Goal: Download file/media

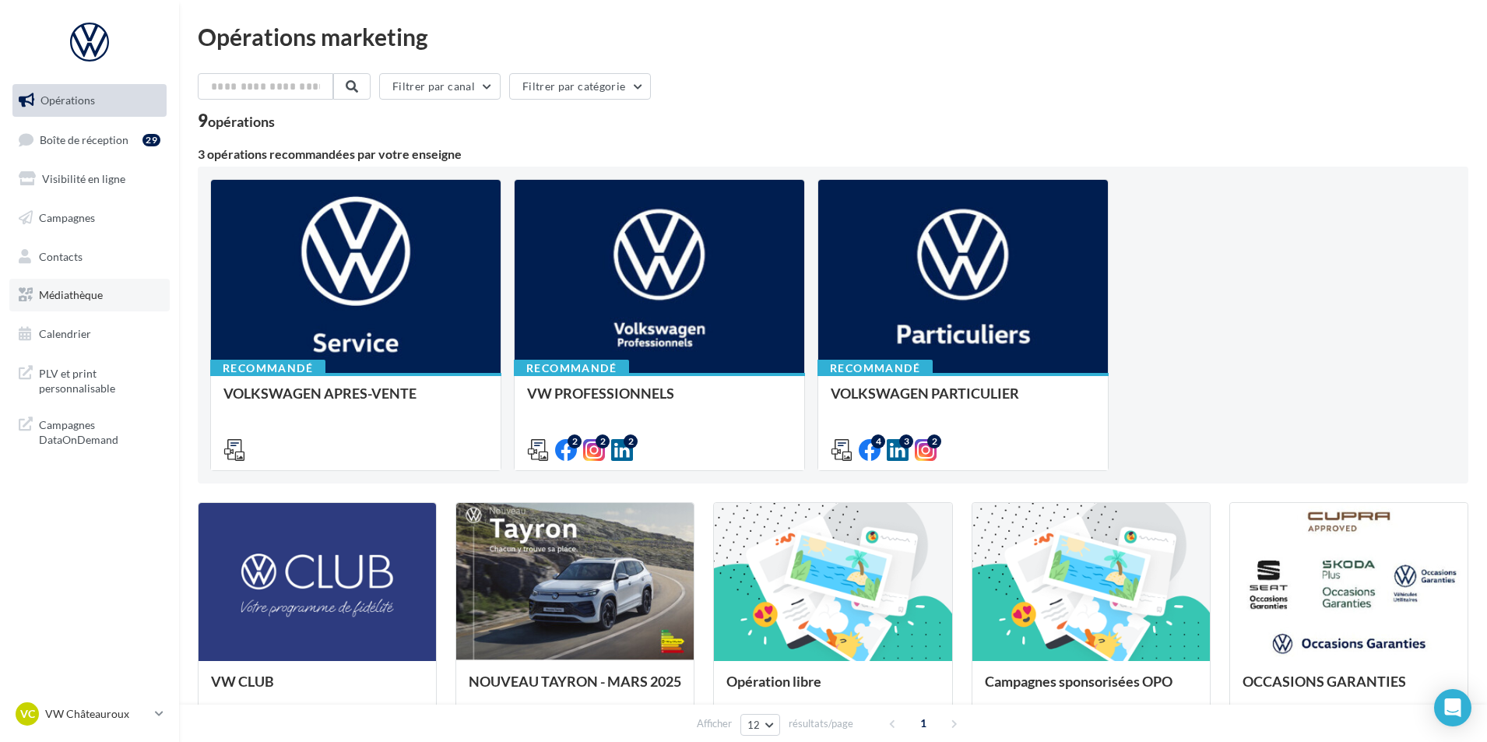
click at [105, 301] on link "Médiathèque" at bounding box center [89, 295] width 160 height 33
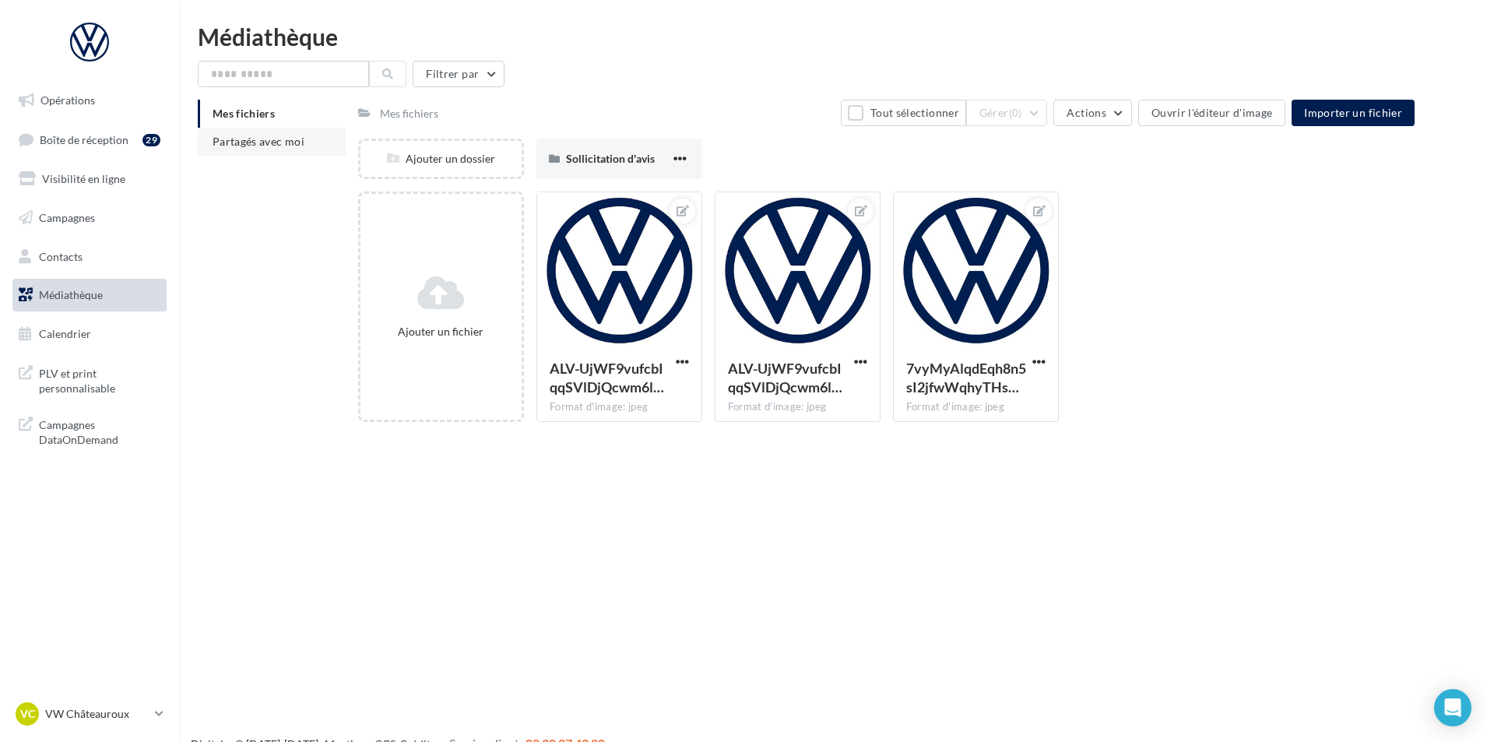
click at [301, 137] on span "Partagés avec moi" at bounding box center [258, 141] width 92 height 13
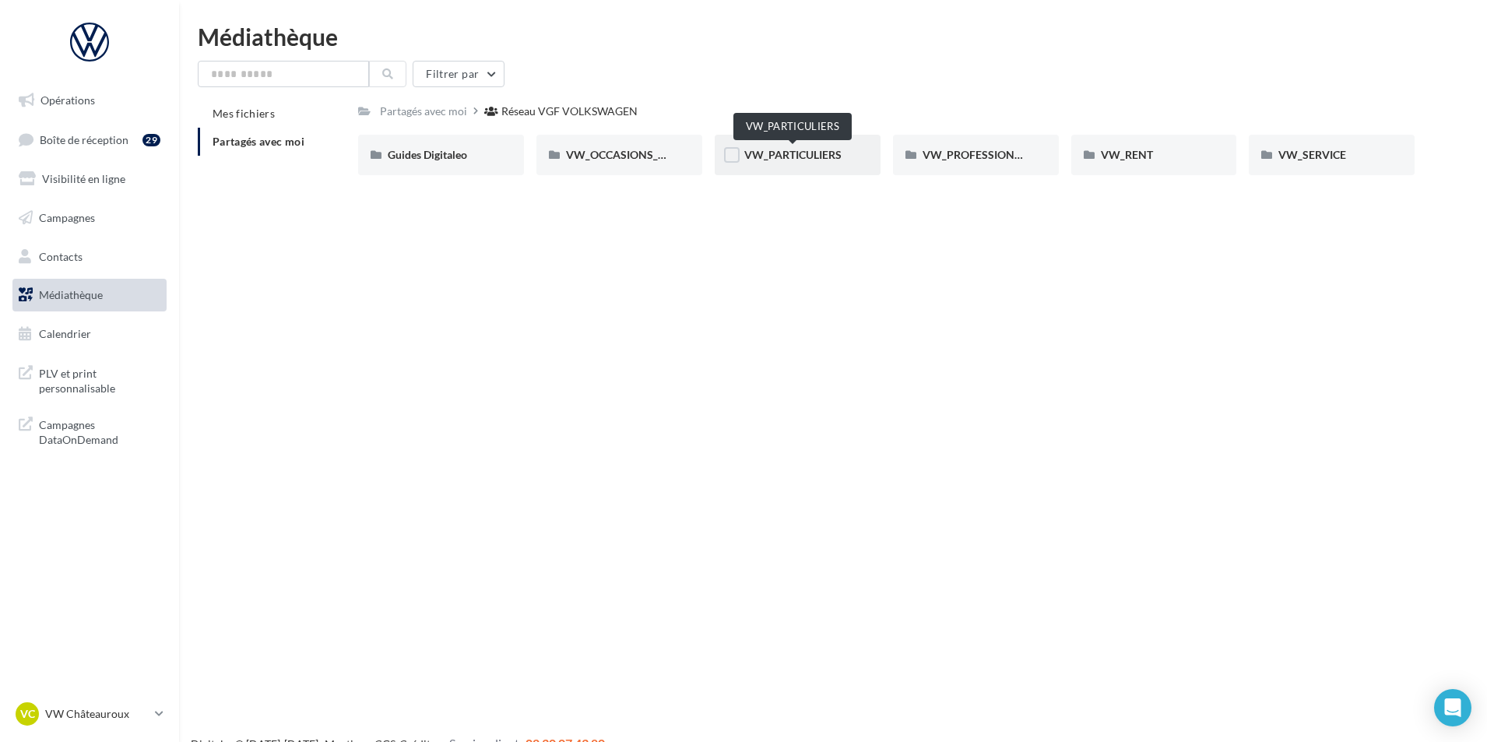
click at [785, 156] on span "VW_PARTICULIERS" at bounding box center [792, 154] width 97 height 13
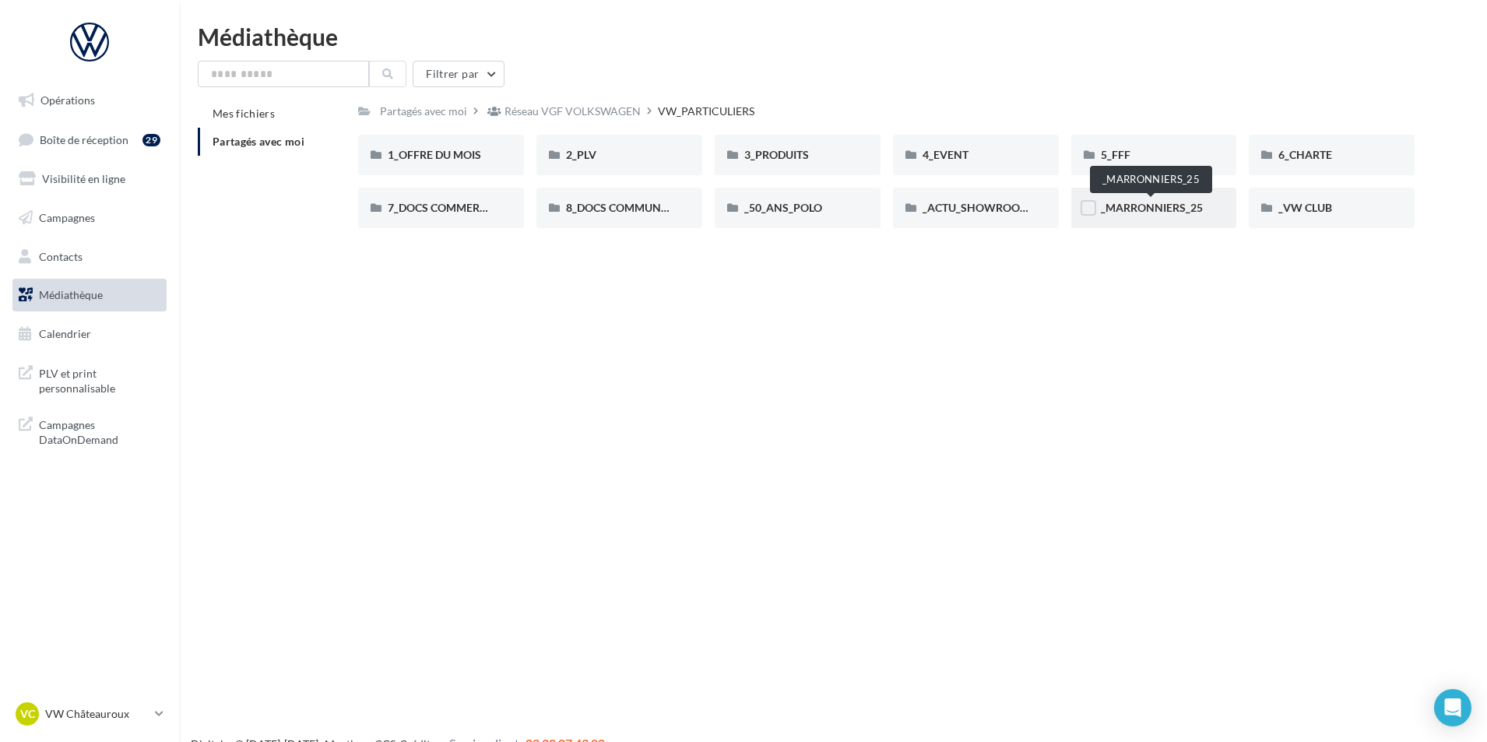
click at [1180, 211] on span "_MARRONNIERS_25" at bounding box center [1152, 207] width 102 height 13
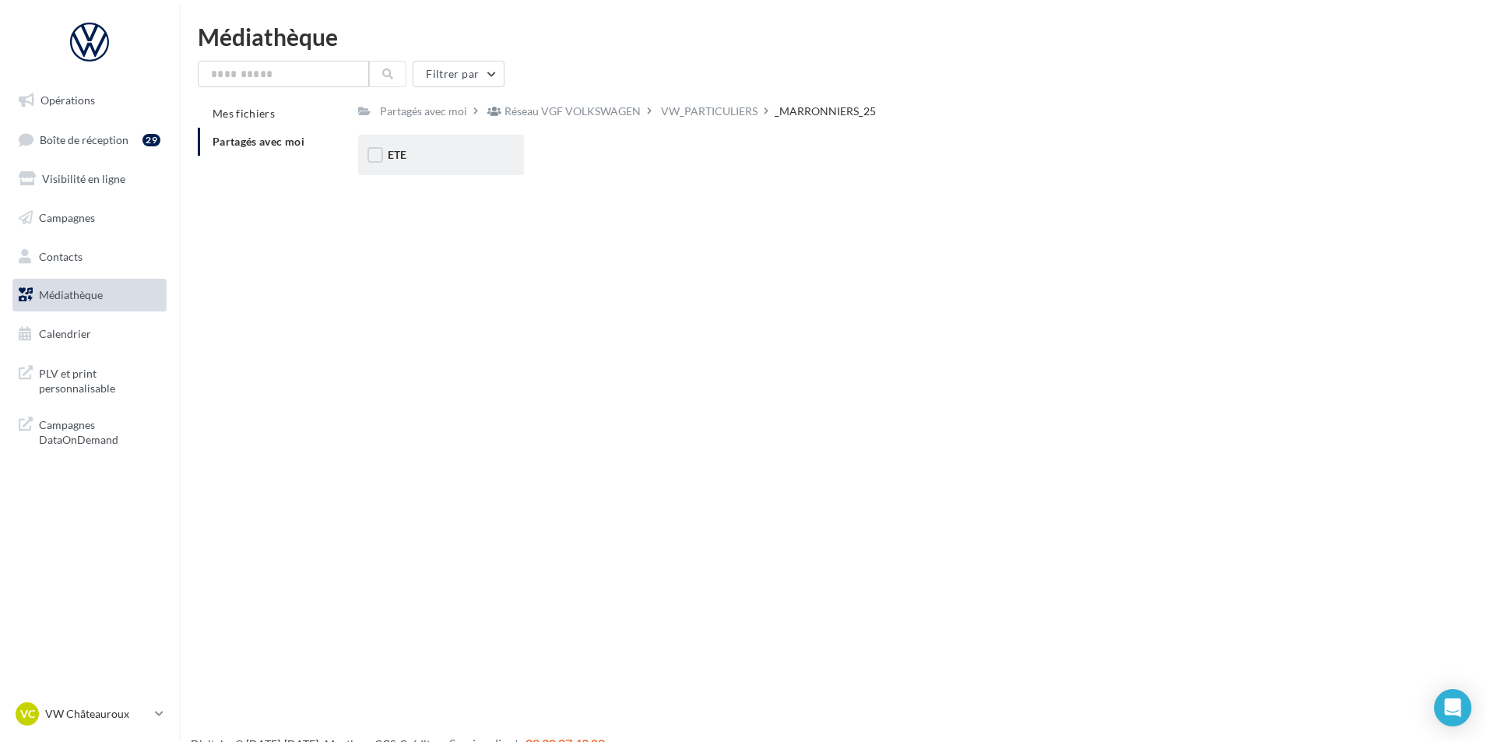
click at [430, 155] on div "ETE" at bounding box center [441, 155] width 107 height 16
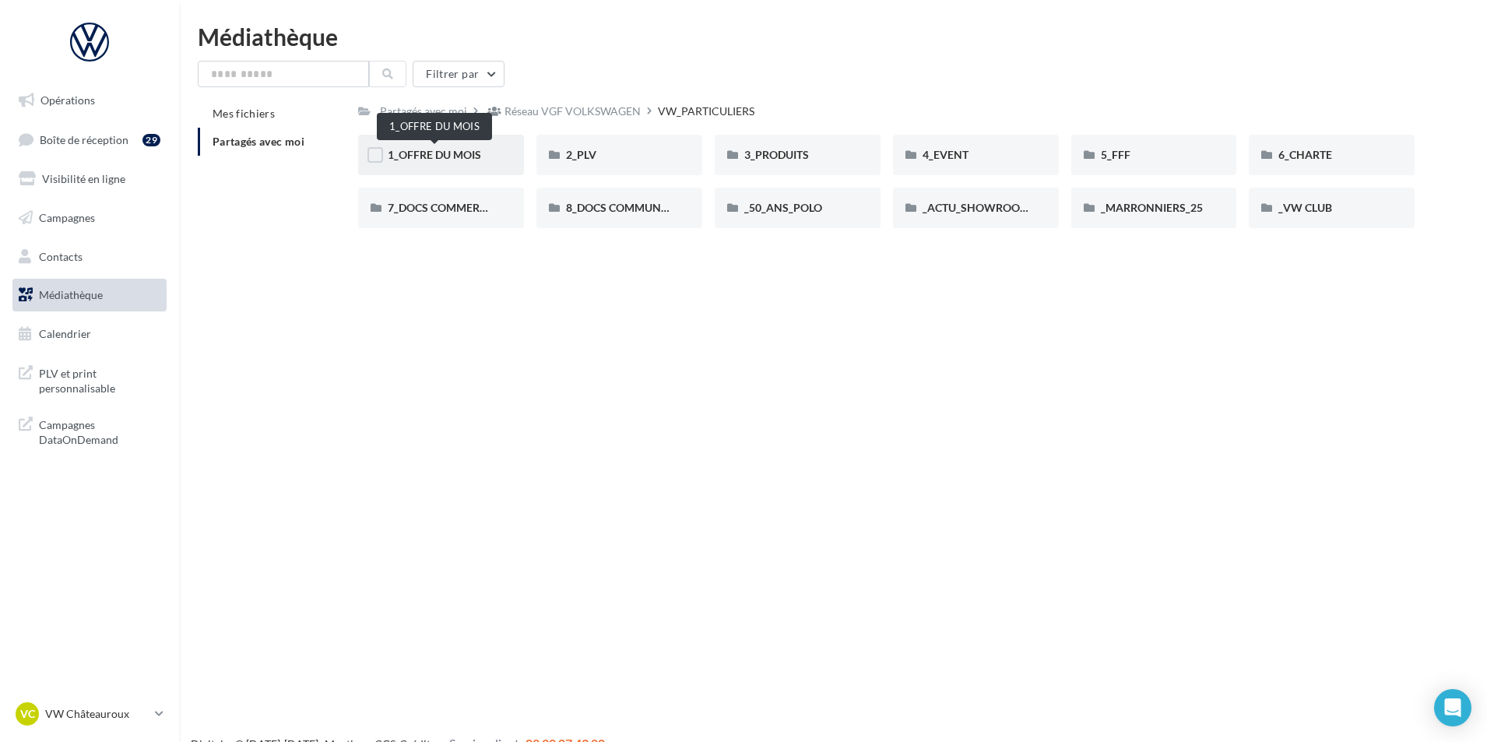
click at [445, 154] on span "1_OFFRE DU MOIS" at bounding box center [434, 154] width 93 height 13
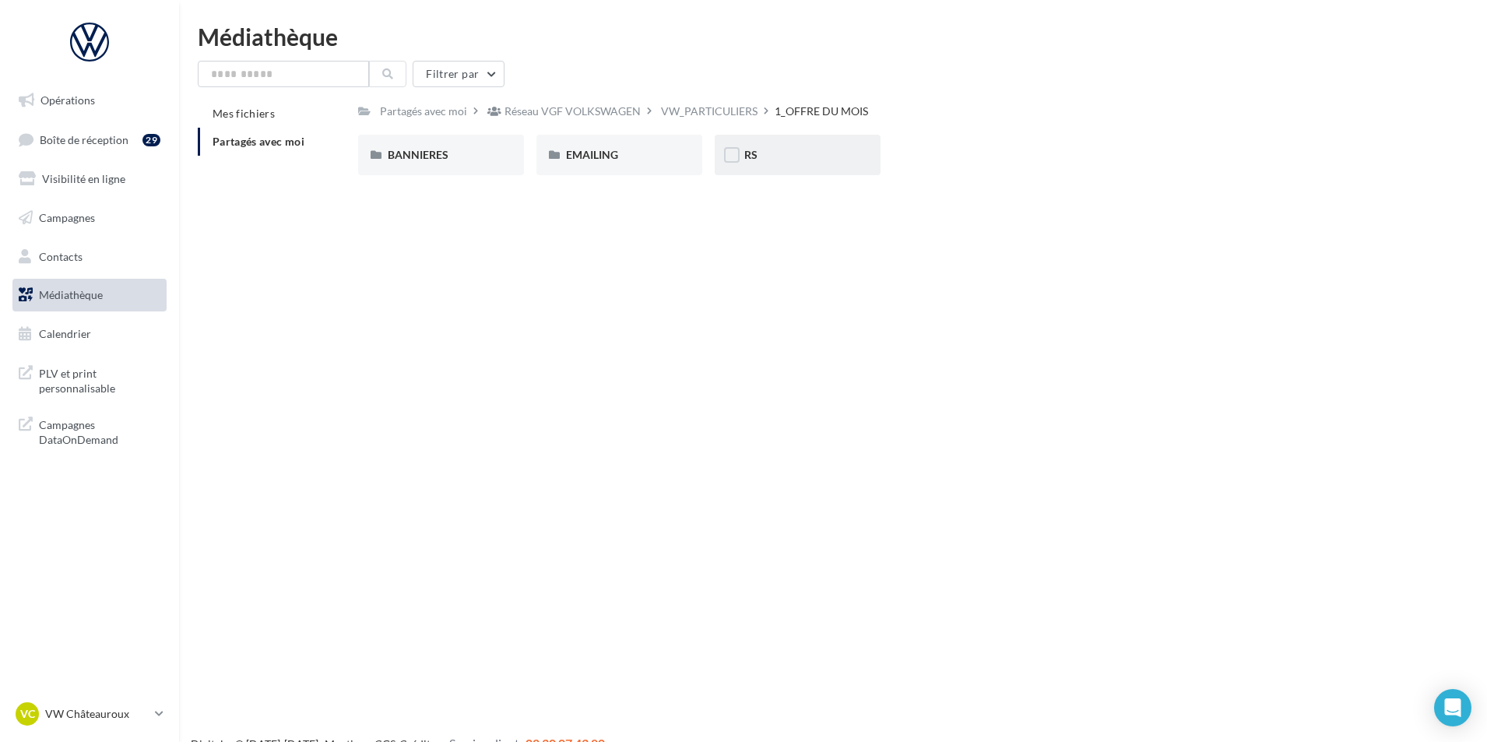
click at [823, 154] on div "RS" at bounding box center [797, 155] width 107 height 16
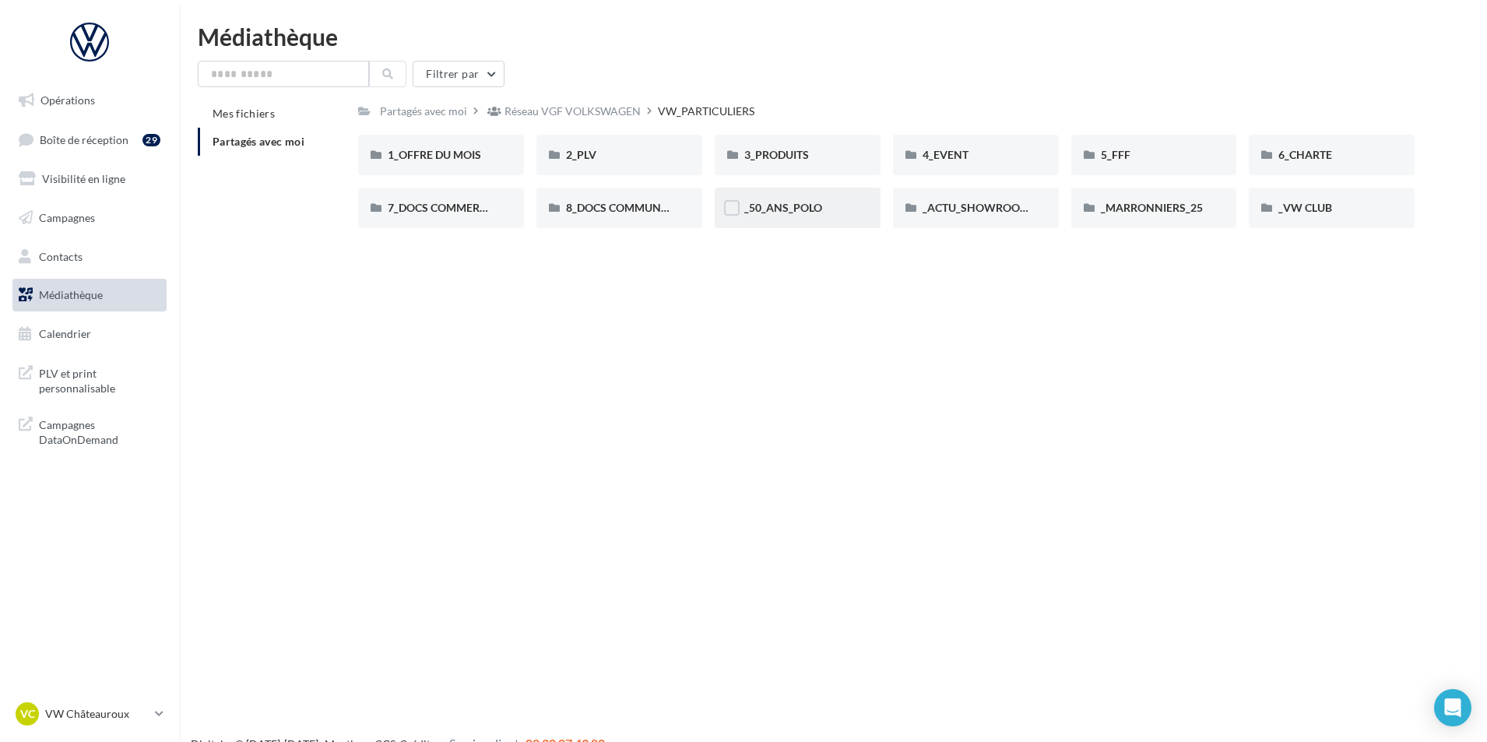
click at [799, 215] on div "_50_ANS_POLO" at bounding box center [797, 208] width 107 height 16
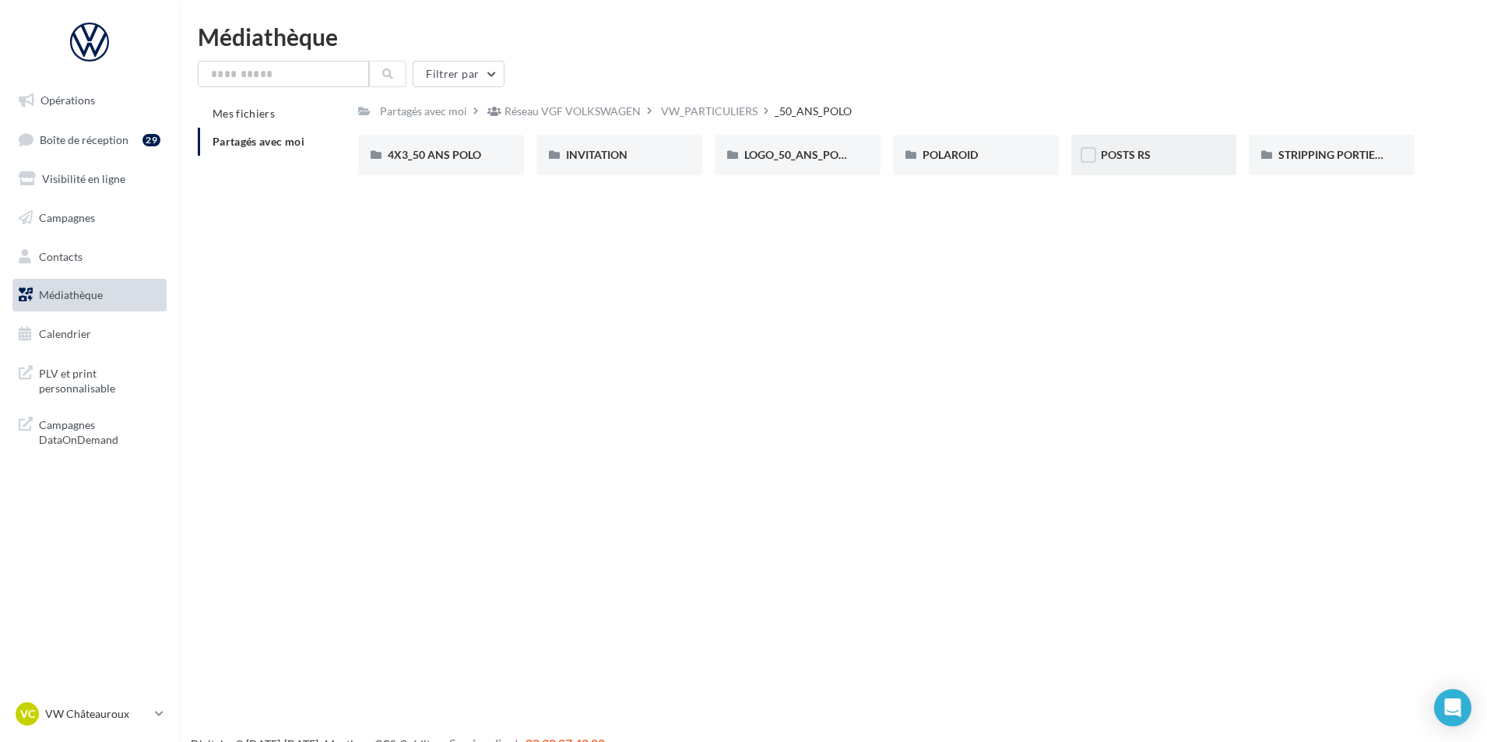
click at [1186, 151] on div "POSTS RS" at bounding box center [1154, 155] width 107 height 16
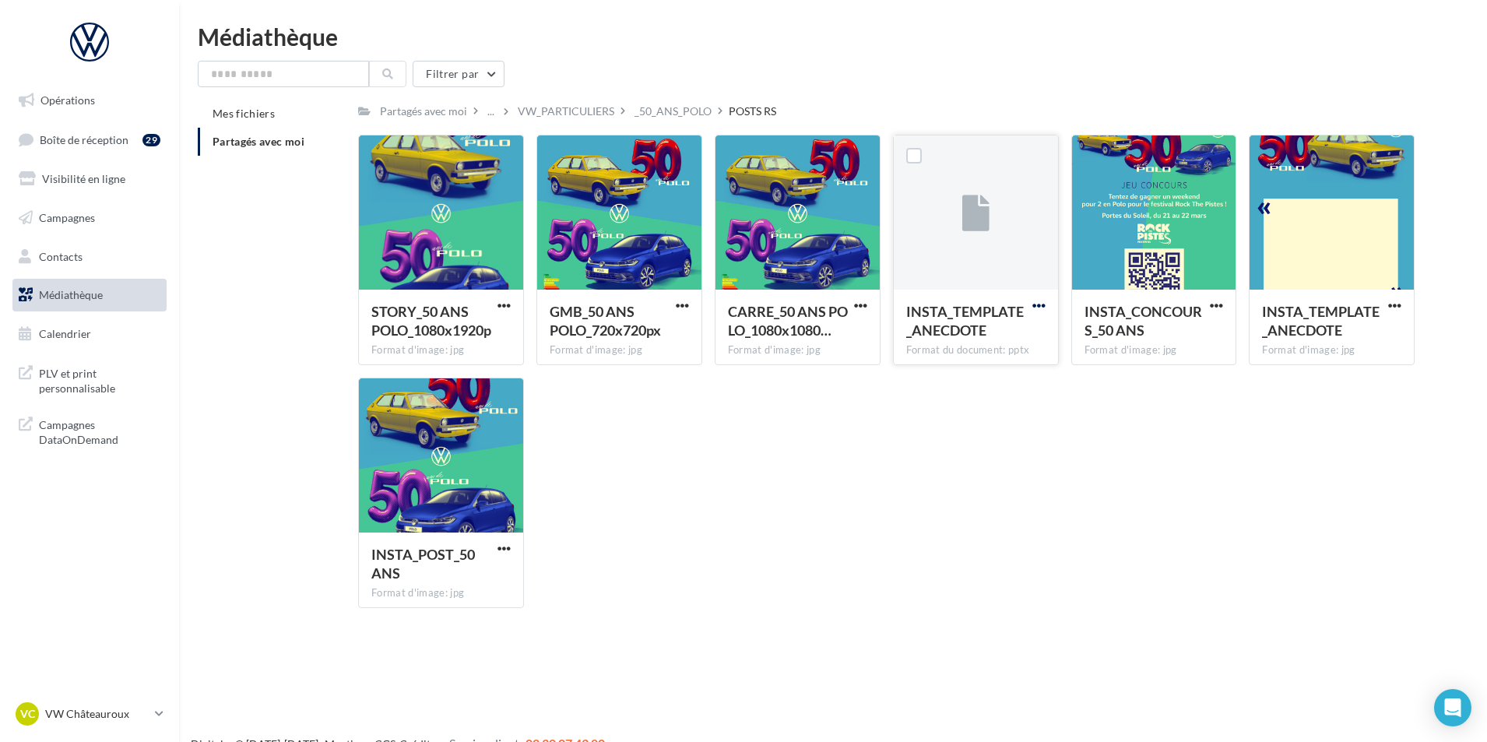
click at [1034, 304] on span "button" at bounding box center [1038, 305] width 13 height 13
click at [955, 345] on button "Télécharger" at bounding box center [971, 336] width 156 height 40
click at [125, 711] on p "VW Châteauroux" at bounding box center [97, 714] width 104 height 16
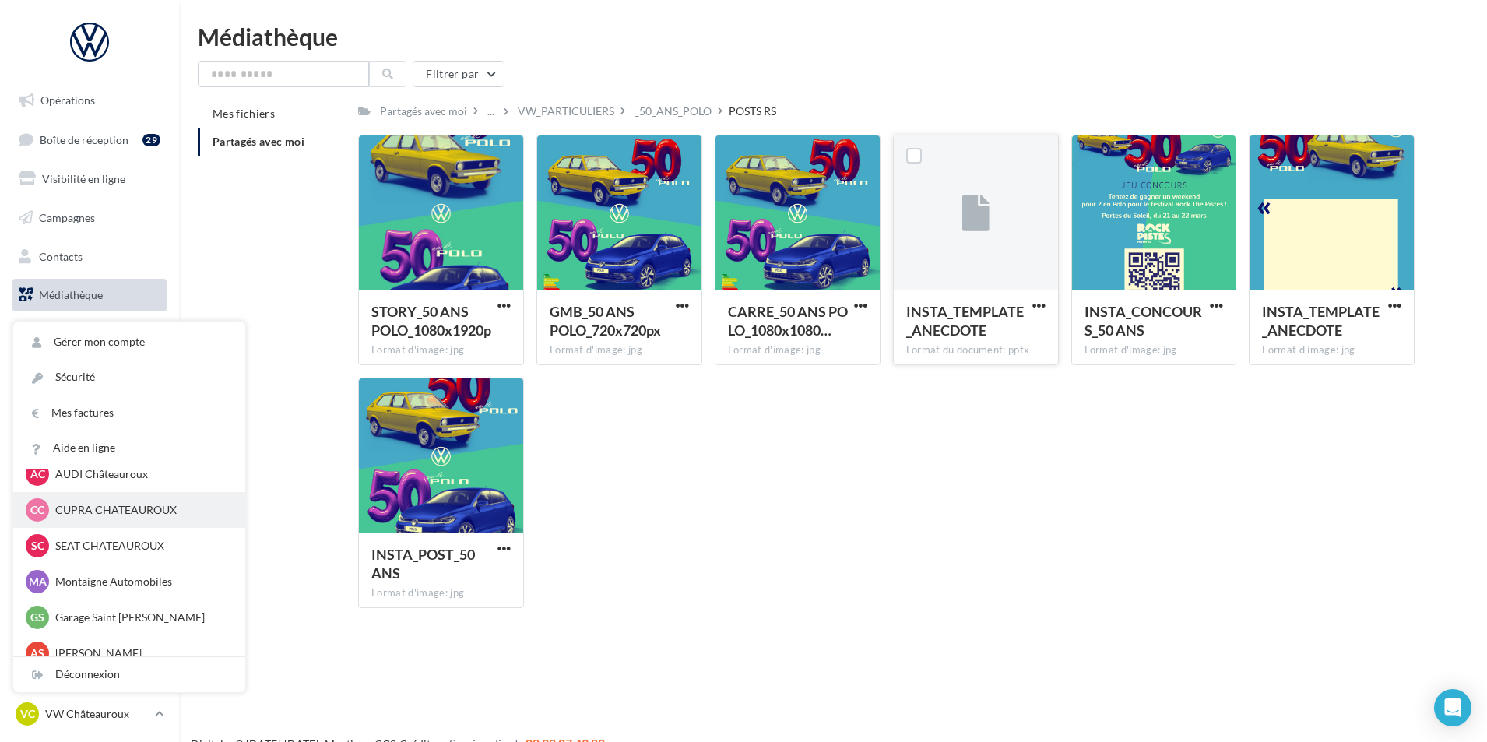
scroll to position [107, 0]
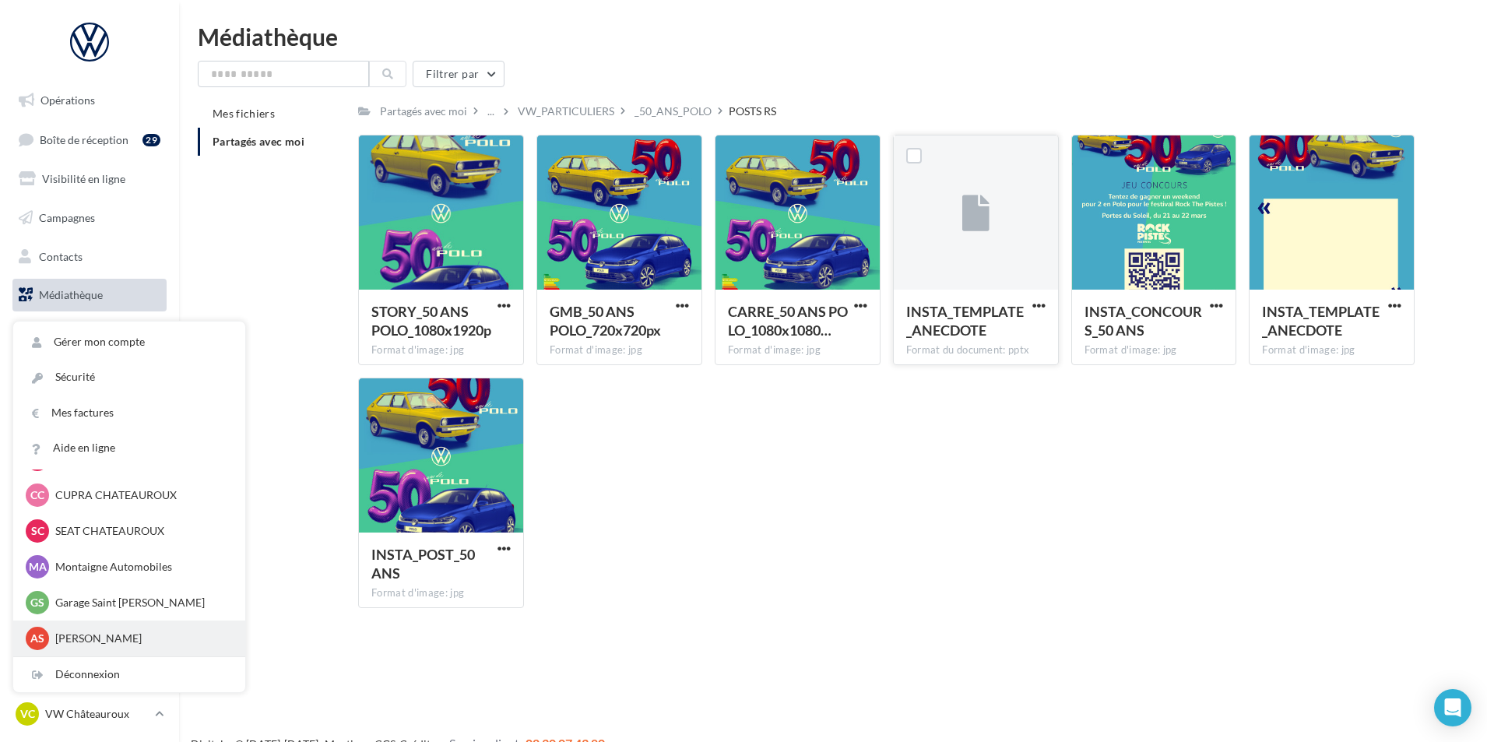
click at [139, 634] on p "[PERSON_NAME]" at bounding box center [140, 638] width 171 height 16
